Goal: Task Accomplishment & Management: Use online tool/utility

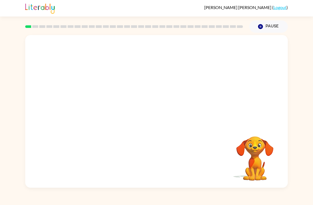
click at [264, 27] on button "Pause Pause" at bounding box center [268, 26] width 38 height 12
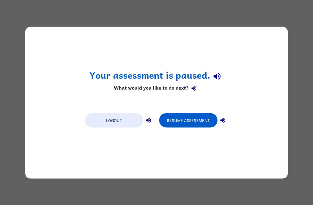
click at [205, 119] on button "Resume Assessment" at bounding box center [188, 120] width 58 height 14
click at [190, 122] on button "Resume Assessment" at bounding box center [188, 120] width 58 height 14
click at [201, 120] on button "Resume Assessment" at bounding box center [188, 120] width 58 height 14
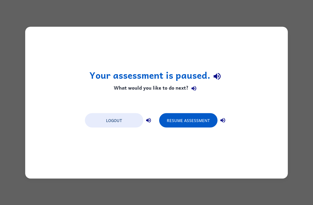
click at [192, 122] on button "Resume Assessment" at bounding box center [188, 120] width 58 height 14
click at [192, 119] on button "Resume Assessment" at bounding box center [188, 120] width 58 height 14
click at [190, 120] on button "Resume Assessment" at bounding box center [188, 120] width 58 height 14
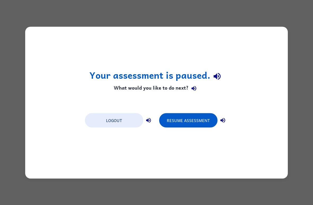
click at [187, 121] on button "Resume Assessment" at bounding box center [188, 120] width 58 height 14
click at [164, 126] on button "Resume Assessment" at bounding box center [188, 120] width 58 height 14
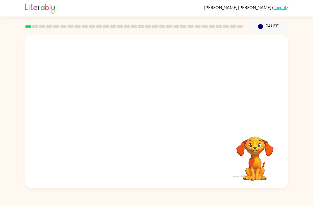
click at [265, 141] on video "Your browser must support playing .mp4 files to use Literably. Please try using…" at bounding box center [254, 154] width 53 height 53
click at [252, 160] on video "Your browser must support playing .mp4 files to use Literably. Please try using…" at bounding box center [254, 154] width 53 height 53
click at [96, 98] on video "Your browser must support playing .mp4 files to use Literably. Please try using…" at bounding box center [156, 80] width 263 height 90
click at [95, 105] on video "Your browser must support playing .mp4 files to use Literably. Please try using…" at bounding box center [156, 80] width 263 height 90
click at [89, 98] on video "Your browser must support playing .mp4 files to use Literably. Please try using…" at bounding box center [156, 80] width 263 height 90
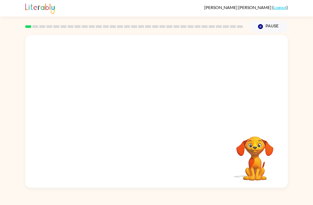
click at [99, 113] on video "Your browser must support playing .mp4 files to use Literably. Please try using…" at bounding box center [156, 80] width 263 height 90
click at [93, 94] on video "Your browser must support playing .mp4 files to use Literably. Please try using…" at bounding box center [156, 80] width 263 height 90
click at [84, 101] on video "Your browser must support playing .mp4 files to use Literably. Please try using…" at bounding box center [156, 80] width 263 height 90
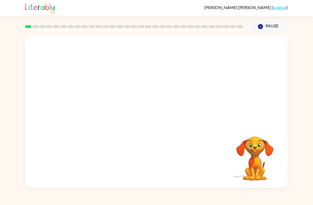
click at [113, 114] on video "Your browser must support playing .mp4 files to use Literably. Please try using…" at bounding box center [156, 80] width 263 height 90
click at [123, 103] on video "Your browser must support playing .mp4 files to use Literably. Please try using…" at bounding box center [156, 80] width 263 height 90
click at [122, 103] on video "Your browser must support playing .mp4 files to use Literably. Please try using…" at bounding box center [156, 80] width 263 height 90
click at [121, 105] on video "Your browser must support playing .mp4 files to use Literably. Please try using…" at bounding box center [156, 80] width 263 height 90
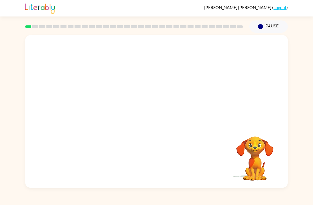
click at [107, 106] on video "Your browser must support playing .mp4 files to use Literably. Please try using…" at bounding box center [156, 80] width 263 height 90
click at [106, 115] on video "Your browser must support playing .mp4 files to use Literably. Please try using…" at bounding box center [156, 80] width 263 height 90
click at [106, 107] on video "Your browser must support playing .mp4 files to use Literably. Please try using…" at bounding box center [156, 80] width 263 height 90
click at [97, 98] on video "Your browser must support playing .mp4 files to use Literably. Please try using…" at bounding box center [156, 80] width 263 height 90
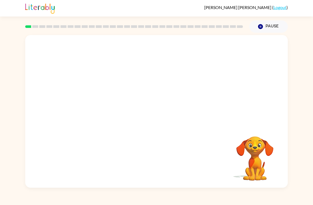
click at [269, 25] on button "Pause Pause" at bounding box center [268, 26] width 38 height 12
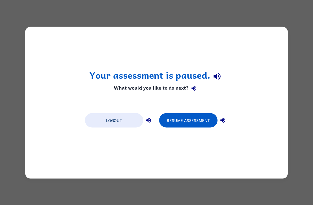
click at [98, 113] on button "Logout" at bounding box center [114, 120] width 58 height 14
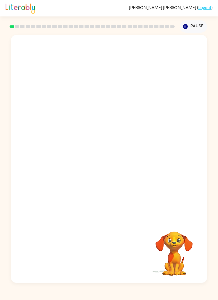
click at [98, 204] on div "Michelle-Aileen Puente-Castillo ( Logout ) Pause Pause Your browser must suppor…" at bounding box center [109, 150] width 218 height 300
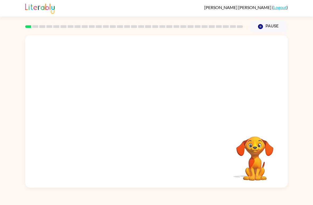
click at [252, 129] on video "Your browser must support playing .mp4 files to use Literably. Please try using…" at bounding box center [254, 154] width 53 height 53
click at [266, 129] on video "Your browser must support playing .mp4 files to use Literably. Please try using…" at bounding box center [254, 154] width 53 height 53
click at [100, 97] on video "Your browser must support playing .mp4 files to use Literably. Please try using…" at bounding box center [156, 80] width 263 height 90
click at [93, 101] on video "Your browser must support playing .mp4 files to use Literably. Please try using…" at bounding box center [156, 80] width 263 height 90
click at [96, 102] on video "Your browser must support playing .mp4 files to use Literably. Please try using…" at bounding box center [156, 80] width 263 height 90
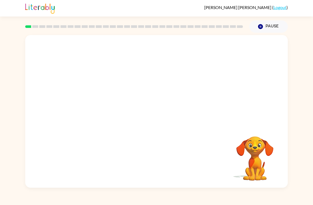
click at [97, 102] on video "Your browser must support playing .mp4 files to use Literably. Please try using…" at bounding box center [156, 80] width 263 height 90
click at [272, 176] on video "Your browser must support playing .mp4 files to use Literably. Please try using…" at bounding box center [254, 154] width 53 height 53
click at [158, 125] on div at bounding box center [156, 111] width 263 height 152
click at [157, 125] on div at bounding box center [156, 111] width 263 height 152
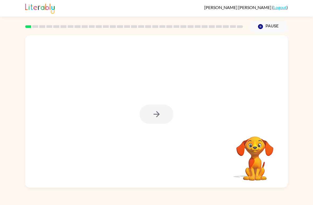
click at [158, 118] on div at bounding box center [157, 113] width 34 height 19
click at [162, 114] on div at bounding box center [157, 113] width 34 height 19
click at [158, 118] on div at bounding box center [157, 113] width 34 height 19
click at [156, 117] on icon "button" at bounding box center [156, 113] width 9 height 9
click at [156, 117] on div at bounding box center [157, 113] width 34 height 19
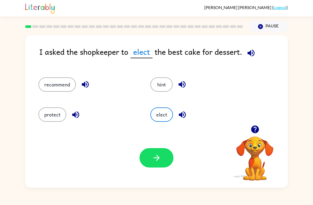
click at [43, 86] on button "recommend" at bounding box center [56, 84] width 37 height 14
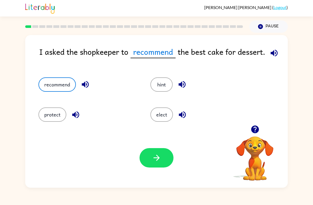
click at [47, 109] on button "protect" at bounding box center [52, 114] width 28 height 14
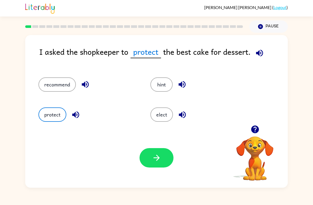
click at [165, 161] on button "button" at bounding box center [157, 157] width 34 height 19
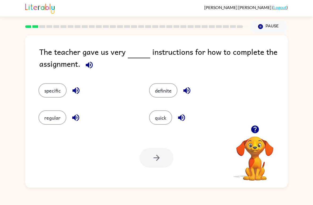
click at [59, 97] on button "specific" at bounding box center [52, 90] width 28 height 14
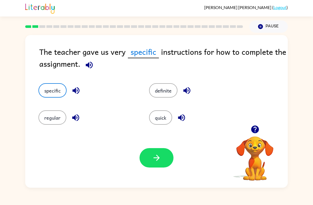
click at [164, 163] on button "button" at bounding box center [157, 157] width 34 height 19
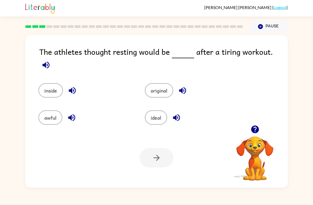
click at [156, 115] on button "ideal" at bounding box center [156, 117] width 22 height 14
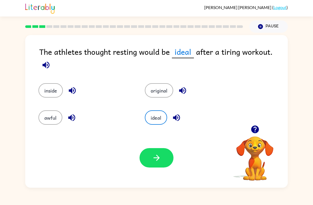
click at [40, 112] on button "awful" at bounding box center [50, 117] width 24 height 14
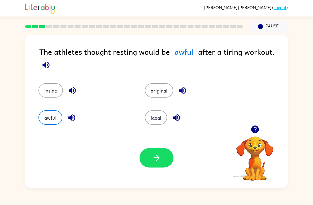
click at [164, 156] on button "button" at bounding box center [157, 157] width 34 height 19
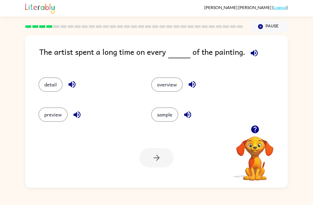
click at [40, 82] on button "detail" at bounding box center [50, 84] width 24 height 14
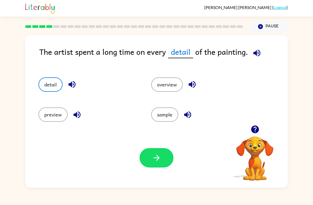
click at [167, 162] on button "button" at bounding box center [157, 157] width 34 height 19
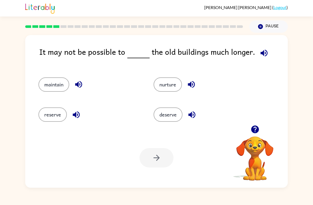
click at [51, 85] on button "maintain" at bounding box center [53, 84] width 31 height 14
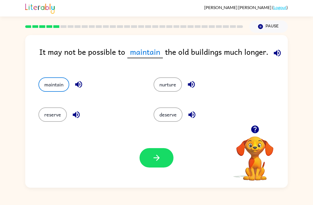
click at [159, 149] on button "button" at bounding box center [157, 157] width 34 height 19
click at [2, 17] on div "Michelle-Aileen Puente-Castillo ( Logout ) Pause Pause It may not be possible t…" at bounding box center [156, 102] width 313 height 205
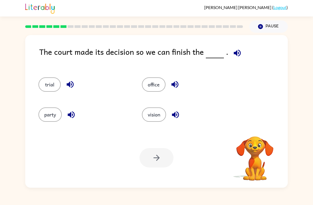
click at [2, 28] on div "Michelle-Aileen Puente-Castillo ( Logout ) Pause Pause The court made its decis…" at bounding box center [156, 102] width 313 height 205
click at [311, 139] on div "The court made its decision so we can finish the . trial office party vision Yo…" at bounding box center [156, 110] width 313 height 155
click at [44, 124] on div "party" at bounding box center [79, 112] width 103 height 30
click at [46, 98] on div "party" at bounding box center [79, 112] width 103 height 30
click at [47, 83] on button "trial" at bounding box center [49, 84] width 22 height 14
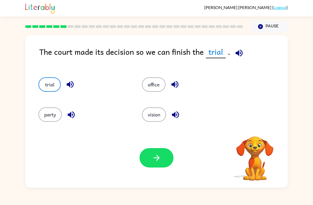
click at [159, 155] on icon "button" at bounding box center [156, 157] width 9 height 9
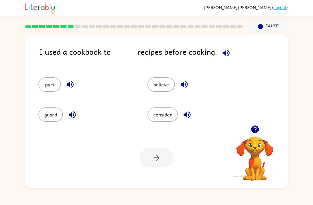
click at [167, 115] on button "consider" at bounding box center [162, 114] width 30 height 14
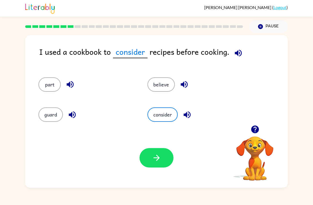
click at [162, 167] on button "button" at bounding box center [157, 157] width 34 height 19
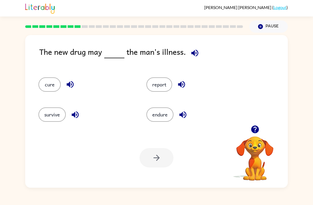
click at [52, 87] on button "cure" at bounding box center [49, 84] width 22 height 14
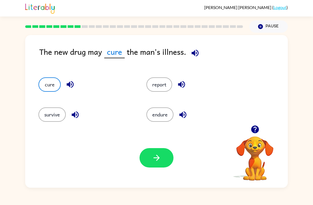
click at [155, 88] on button "report" at bounding box center [159, 84] width 26 height 14
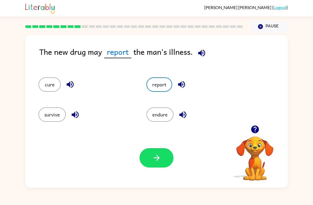
click at [51, 103] on div "survive" at bounding box center [82, 112] width 108 height 30
click at [153, 158] on icon "button" at bounding box center [156, 157] width 9 height 9
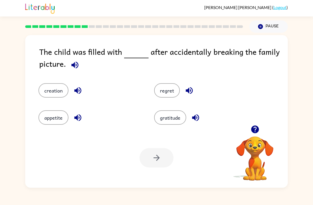
click at [175, 81] on div "regret" at bounding box center [202, 86] width 116 height 27
click at [176, 85] on button "regret" at bounding box center [167, 90] width 26 height 14
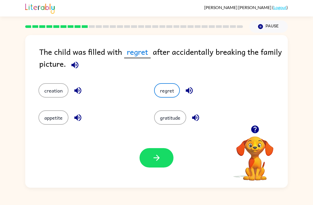
click at [157, 155] on icon "button" at bounding box center [156, 157] width 9 height 9
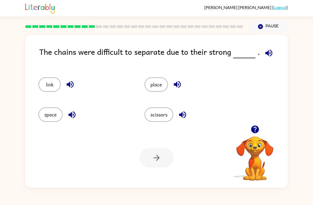
click at [154, 74] on div "place" at bounding box center [187, 82] width 106 height 30
click at [155, 81] on button "place" at bounding box center [156, 84] width 23 height 14
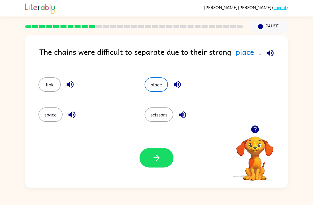
click at [157, 164] on button "button" at bounding box center [157, 157] width 34 height 19
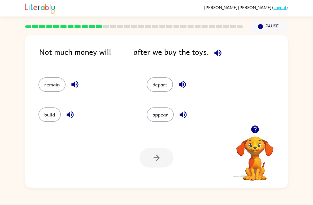
click at [2, 78] on div "Not much money will after we buy the toys. remain depart build appear Your brow…" at bounding box center [156, 110] width 313 height 155
click at [51, 78] on button "remain" at bounding box center [51, 84] width 27 height 14
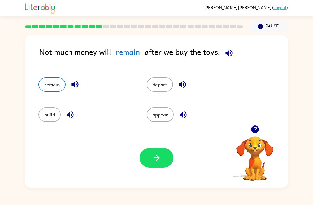
click at [172, 160] on button "button" at bounding box center [157, 157] width 34 height 19
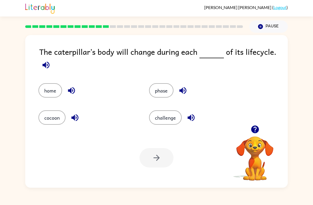
click at [169, 88] on button "phase" at bounding box center [161, 90] width 24 height 14
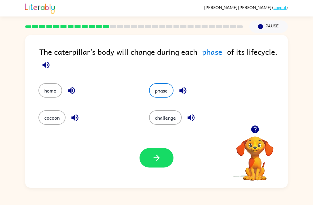
click at [154, 164] on button "button" at bounding box center [157, 157] width 34 height 19
click at [169, 157] on div at bounding box center [157, 157] width 34 height 19
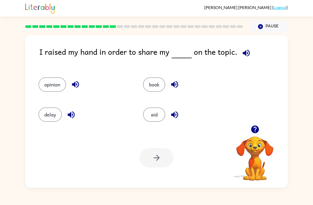
click at [44, 75] on div "opinion" at bounding box center [80, 82] width 105 height 30
click at [51, 82] on button "opinion" at bounding box center [52, 84] width 28 height 14
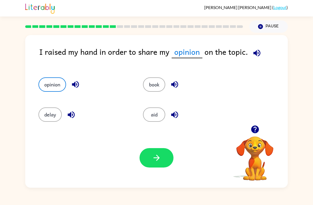
click at [160, 159] on icon "button" at bounding box center [156, 157] width 9 height 9
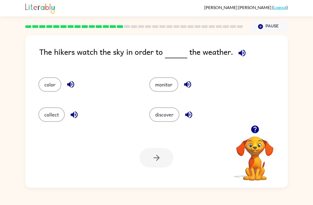
click at [169, 76] on div "monitor" at bounding box center [194, 82] width 111 height 30
click at [163, 80] on button "monitor" at bounding box center [163, 84] width 29 height 14
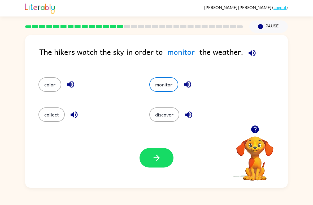
click at [164, 156] on button "button" at bounding box center [157, 157] width 34 height 19
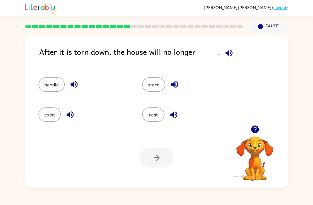
click at [47, 111] on button "exist" at bounding box center [49, 114] width 22 height 14
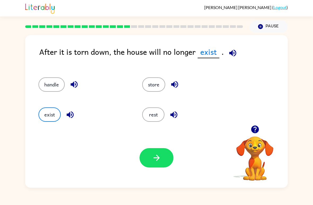
click at [151, 162] on button "button" at bounding box center [157, 157] width 34 height 19
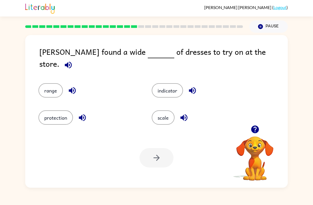
click at [156, 114] on button "scale" at bounding box center [163, 117] width 23 height 14
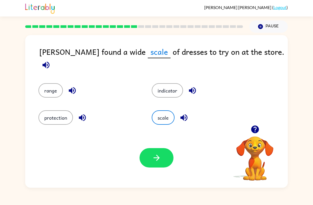
click at [161, 86] on button "indicator" at bounding box center [167, 90] width 31 height 14
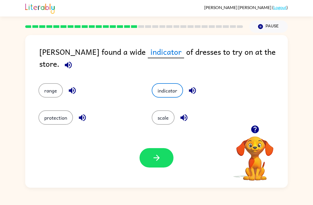
click at [145, 171] on div "Your browser must support playing .mp4 files to use Literably. Please try using…" at bounding box center [156, 158] width 263 height 60
click at [179, 83] on button "indicator" at bounding box center [167, 90] width 31 height 14
click at [164, 150] on button "button" at bounding box center [157, 157] width 34 height 19
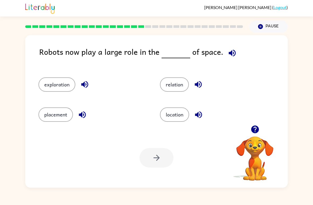
click at [180, 85] on button "relation" at bounding box center [174, 84] width 29 height 14
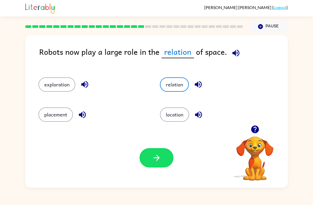
click at [167, 161] on button "button" at bounding box center [157, 157] width 34 height 19
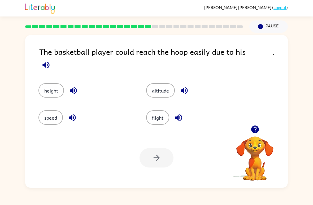
click at [45, 85] on button "height" at bounding box center [50, 90] width 25 height 14
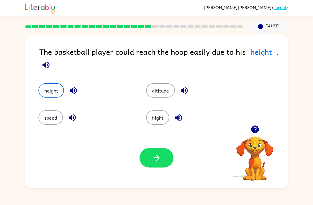
click at [162, 164] on button "button" at bounding box center [157, 157] width 34 height 19
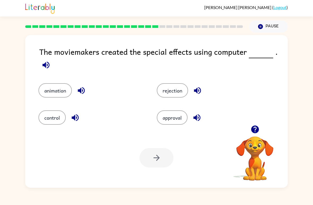
click at [55, 88] on button "animation" at bounding box center [54, 90] width 33 height 14
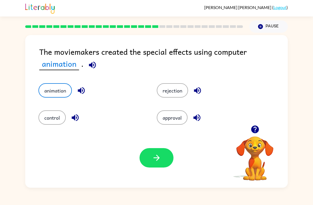
click at [154, 156] on icon "button" at bounding box center [156, 157] width 9 height 9
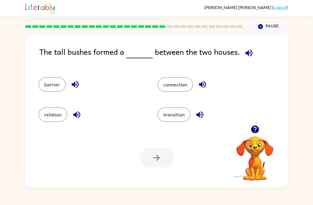
click at [46, 76] on div "barrier" at bounding box center [87, 82] width 119 height 30
click at [50, 84] on button "barrier" at bounding box center [51, 84] width 27 height 14
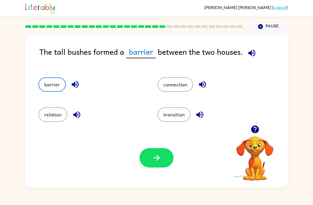
click at [141, 158] on button "button" at bounding box center [157, 157] width 34 height 19
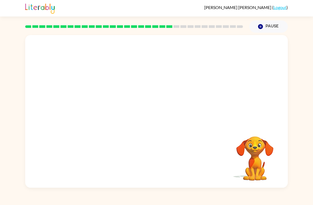
click at [180, 82] on video "Your browser must support playing .mp4 files to use Literably. Please try using…" at bounding box center [156, 80] width 263 height 90
click at [179, 82] on video "Your browser must support playing .mp4 files to use Literably. Please try using…" at bounding box center [156, 80] width 263 height 90
click at [153, 113] on div at bounding box center [157, 113] width 34 height 19
click at [152, 112] on div at bounding box center [157, 113] width 34 height 19
click at [168, 114] on div at bounding box center [157, 113] width 34 height 19
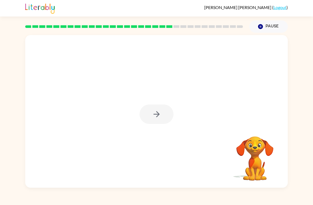
click at [167, 114] on div at bounding box center [157, 113] width 34 height 19
click at [164, 104] on div at bounding box center [156, 111] width 263 height 152
click at [164, 103] on div at bounding box center [156, 111] width 263 height 152
click at [163, 108] on div at bounding box center [157, 113] width 34 height 19
click at [159, 122] on div at bounding box center [157, 113] width 34 height 19
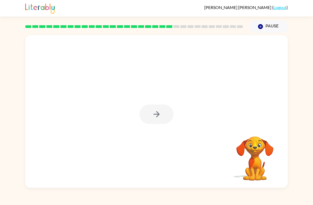
click at [159, 122] on div at bounding box center [157, 113] width 34 height 19
click at [166, 122] on div at bounding box center [157, 113] width 34 height 19
click at [165, 132] on div at bounding box center [156, 111] width 263 height 152
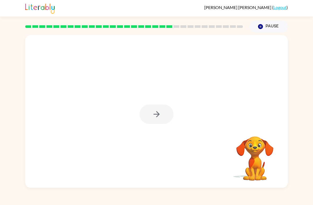
click at [170, 132] on div at bounding box center [156, 111] width 263 height 152
click at [173, 133] on div at bounding box center [156, 111] width 263 height 152
click at [166, 119] on div at bounding box center [157, 113] width 34 height 19
click at [156, 122] on button "button" at bounding box center [157, 113] width 34 height 19
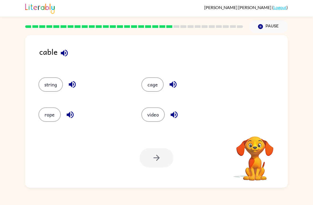
click at [47, 88] on button "string" at bounding box center [50, 84] width 24 height 14
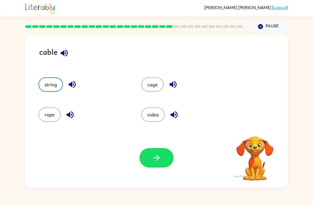
click at [168, 165] on button "button" at bounding box center [157, 157] width 34 height 19
click at [144, 149] on div at bounding box center [157, 157] width 34 height 19
click at [3, 15] on div "Michelle-Aileen Puente-Castillo ( Logout )" at bounding box center [156, 8] width 313 height 16
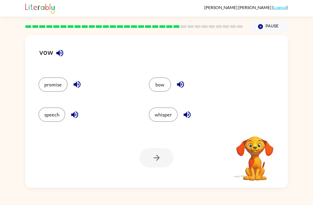
click at [305, 147] on div "vow promise bow speech whisper Your browser must support playing .mp4 files to …" at bounding box center [156, 110] width 313 height 155
click at [55, 51] on icon "button" at bounding box center [59, 52] width 9 height 9
click at [57, 53] on icon "button" at bounding box center [59, 52] width 7 height 7
click at [54, 54] on button "button" at bounding box center [60, 53] width 14 height 14
click at [54, 53] on button "button" at bounding box center [60, 53] width 14 height 14
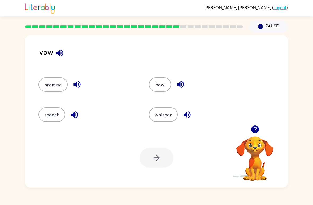
click at [164, 116] on button "whisper" at bounding box center [163, 114] width 29 height 14
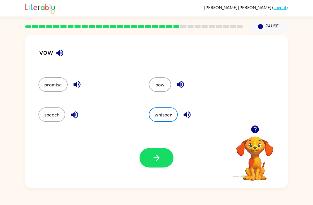
click at [155, 161] on icon "button" at bounding box center [156, 157] width 9 height 9
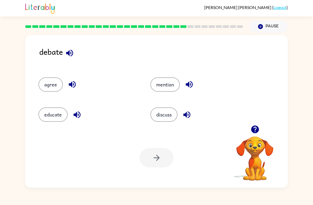
click at [53, 114] on button "educate" at bounding box center [52, 114] width 29 height 14
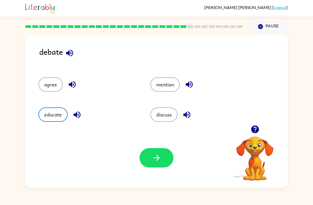
click at [167, 112] on button "discuss" at bounding box center [163, 114] width 27 height 14
click at [163, 150] on button "button" at bounding box center [157, 157] width 34 height 19
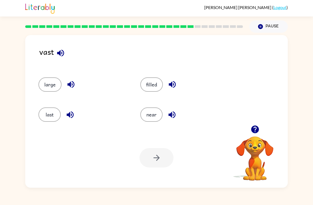
click at [50, 121] on button "last" at bounding box center [49, 114] width 22 height 14
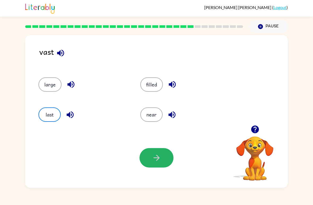
click at [156, 164] on button "button" at bounding box center [157, 157] width 34 height 19
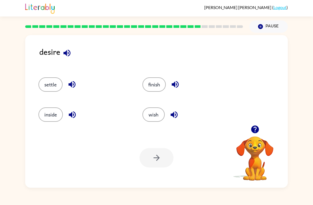
click at [159, 81] on button "finish" at bounding box center [153, 84] width 23 height 14
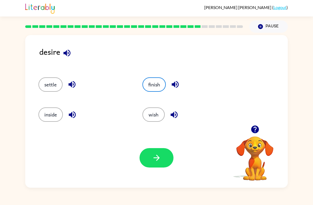
click at [163, 158] on button "button" at bounding box center [157, 157] width 34 height 19
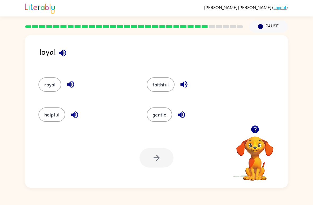
click at [155, 92] on button "faithful" at bounding box center [161, 84] width 28 height 14
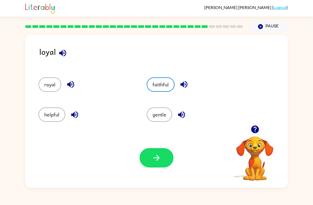
click at [166, 160] on button "button" at bounding box center [157, 157] width 34 height 19
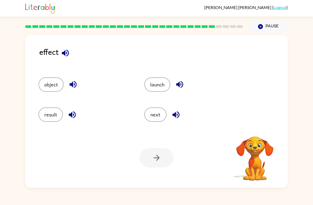
click at [47, 87] on button "object" at bounding box center [50, 84] width 25 height 14
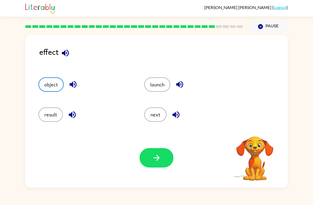
click at [156, 160] on icon "button" at bounding box center [156, 157] width 9 height 9
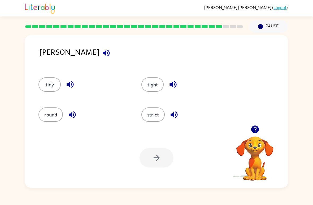
click at [162, 112] on button "strict" at bounding box center [152, 114] width 23 height 14
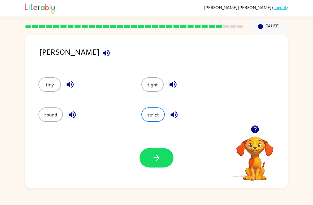
click at [59, 114] on button "round" at bounding box center [50, 114] width 24 height 14
click at [53, 84] on button "tidy" at bounding box center [49, 84] width 22 height 14
click at [165, 166] on button "button" at bounding box center [157, 157] width 34 height 19
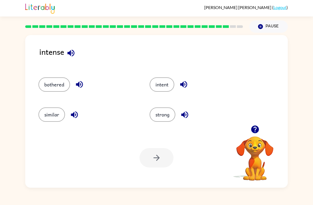
click at [168, 87] on button "intent" at bounding box center [162, 84] width 25 height 14
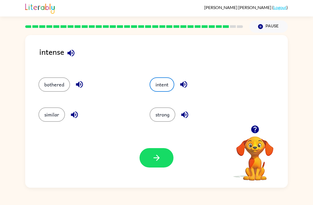
click at [166, 119] on button "strong" at bounding box center [163, 114] width 26 height 14
click at [168, 158] on button "button" at bounding box center [157, 157] width 34 height 19
